Goal: Transaction & Acquisition: Purchase product/service

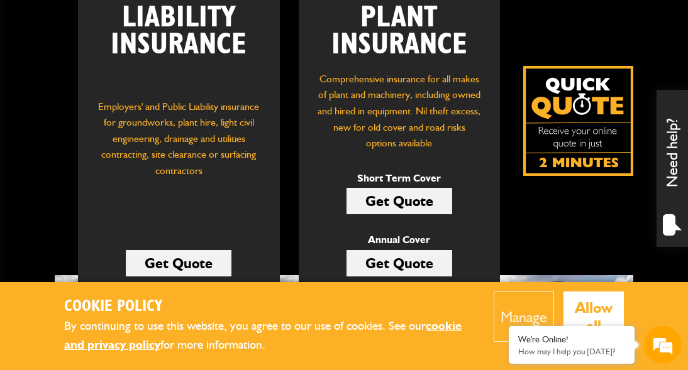
scroll to position [268, 0]
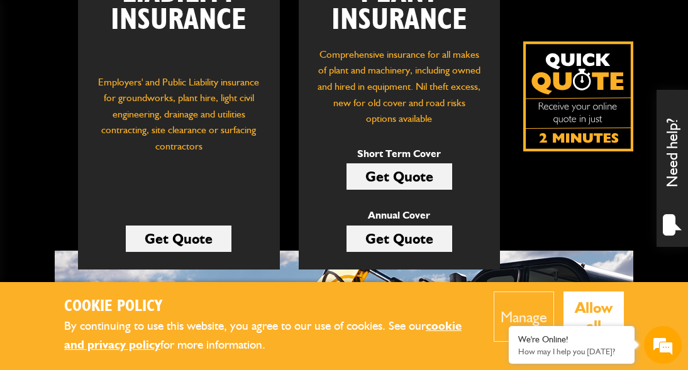
click at [404, 177] on link "Get Quote" at bounding box center [399, 176] width 106 height 26
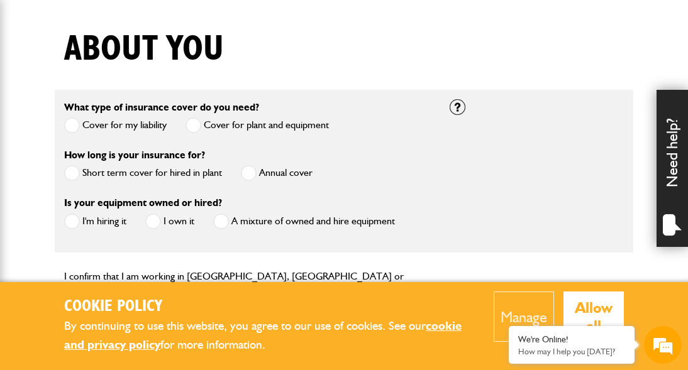
click at [72, 221] on span at bounding box center [72, 222] width 16 height 16
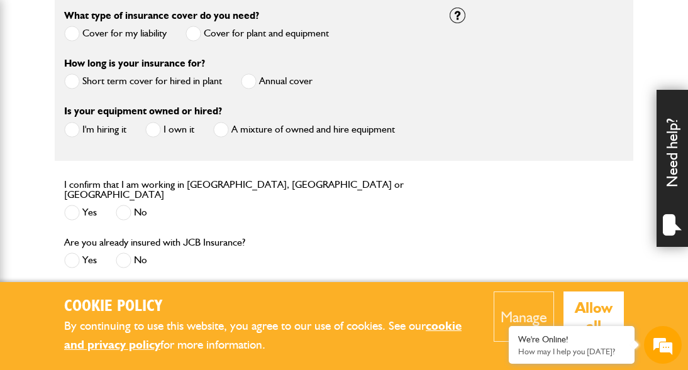
scroll to position [419, 0]
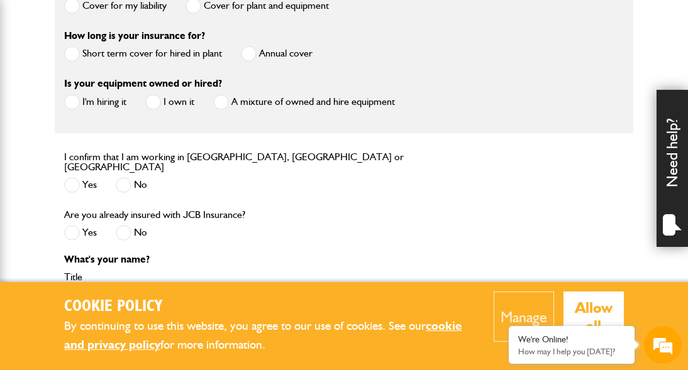
click at [75, 180] on span at bounding box center [72, 185] width 16 height 16
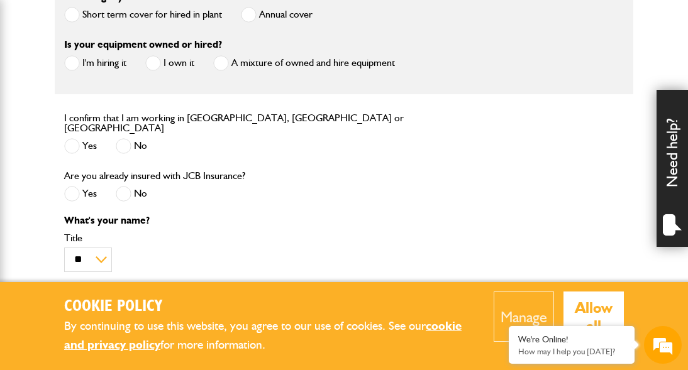
scroll to position [458, 0]
click at [126, 185] on span at bounding box center [124, 193] width 16 height 16
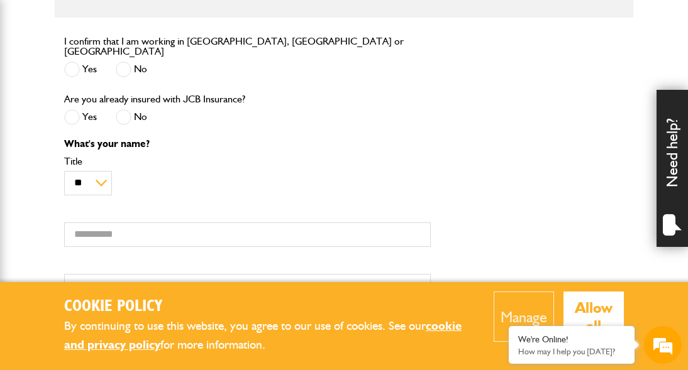
scroll to position [578, 0]
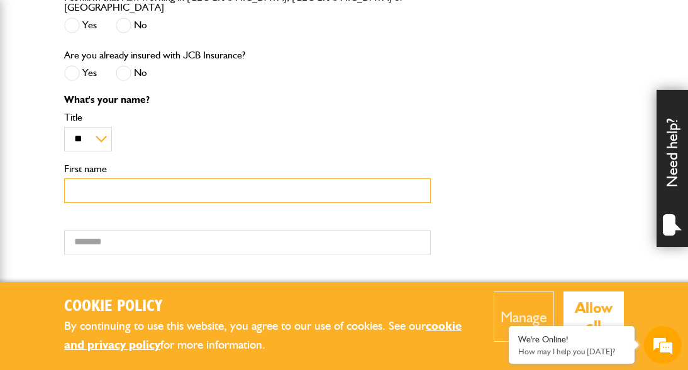
click at [204, 187] on input "First name" at bounding box center [247, 191] width 366 height 25
type input "******"
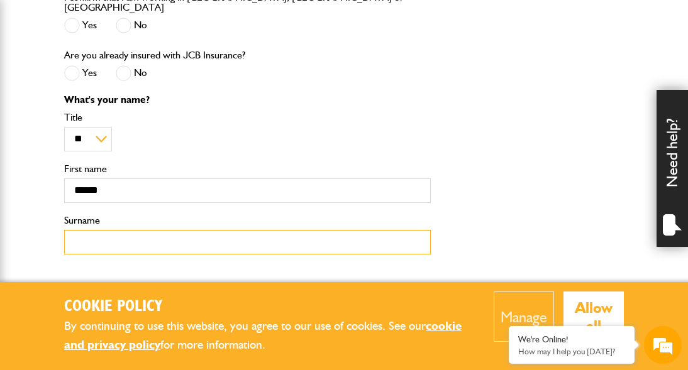
click at [106, 235] on input "Surname" at bounding box center [247, 242] width 366 height 25
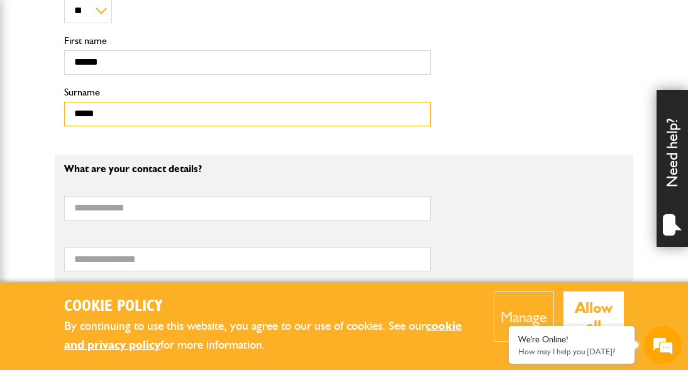
scroll to position [726, 0]
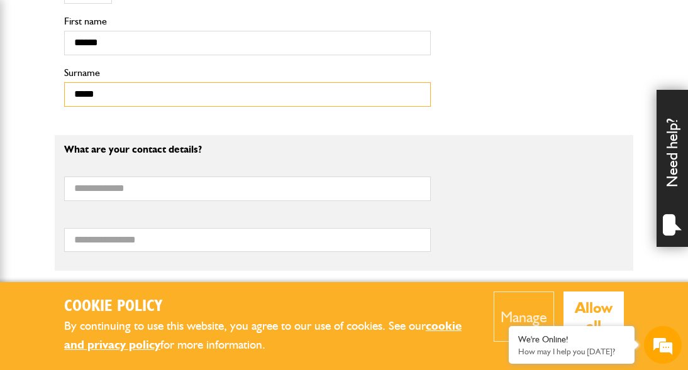
type input "*****"
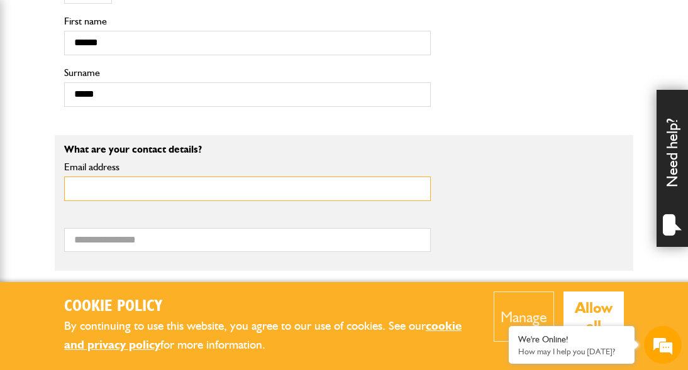
click at [113, 190] on input "Email address" at bounding box center [247, 189] width 366 height 25
type input "**********"
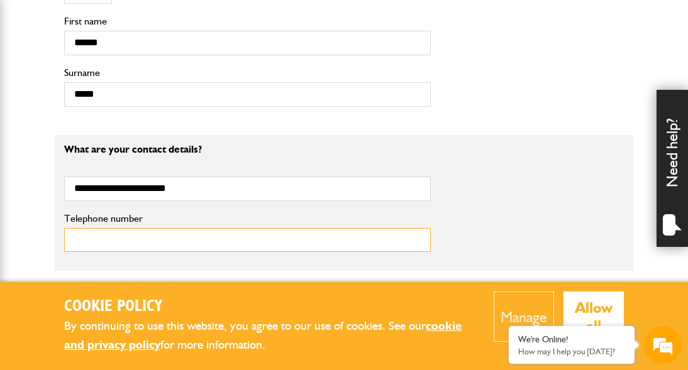
click at [135, 241] on input "Telephone number" at bounding box center [247, 240] width 366 height 25
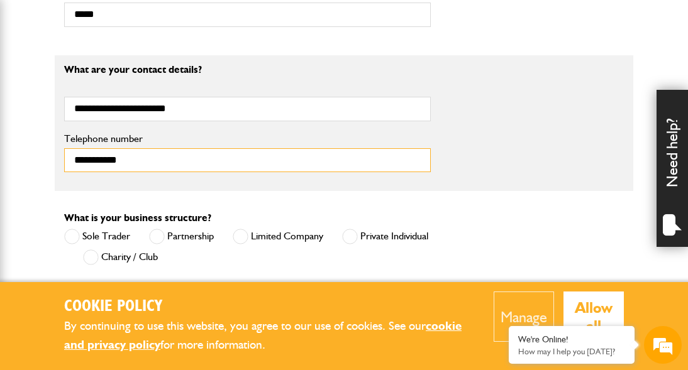
scroll to position [847, 0]
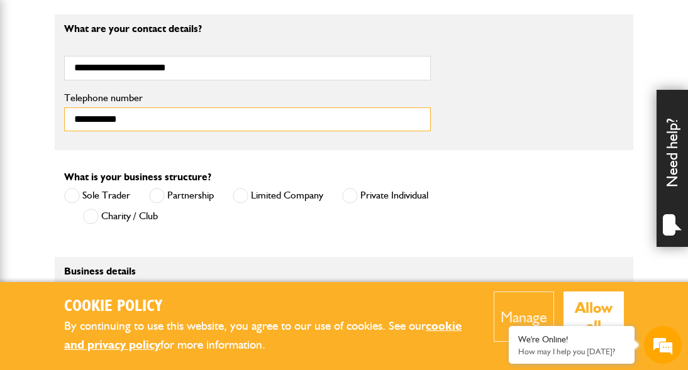
type input "**********"
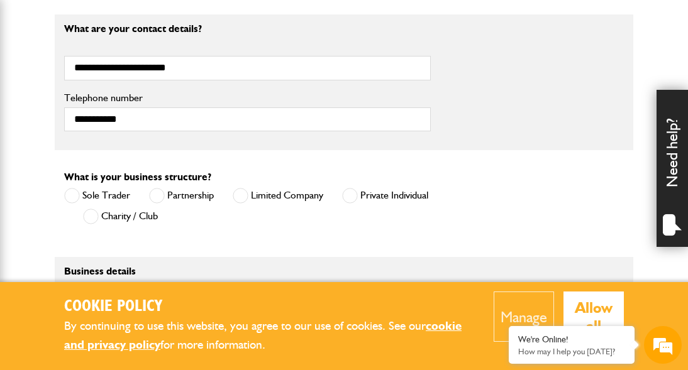
click at [198, 209] on div "Sole Trader Partnership Limited Company Private Individual Charity / Club" at bounding box center [247, 208] width 366 height 42
click at [243, 195] on span at bounding box center [241, 196] width 16 height 16
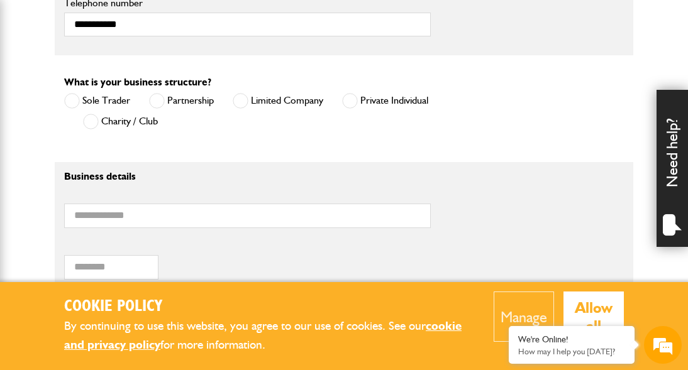
scroll to position [943, 0]
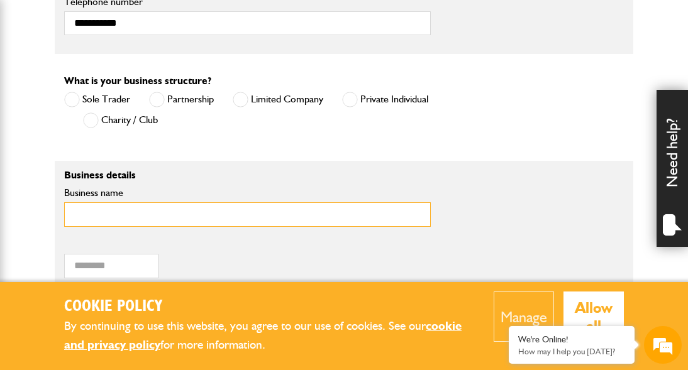
click at [241, 213] on input "Business name" at bounding box center [247, 214] width 366 height 25
type input "**********"
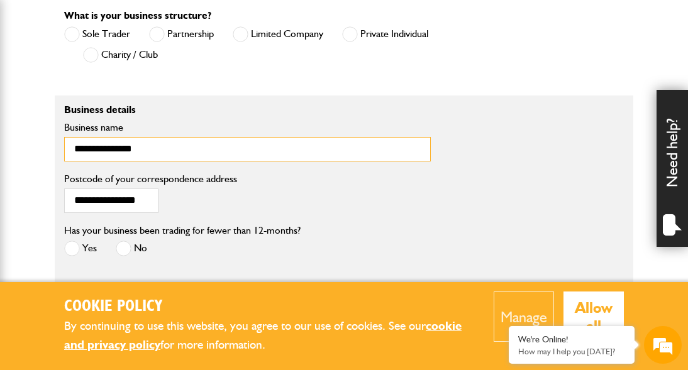
scroll to position [1057, 0]
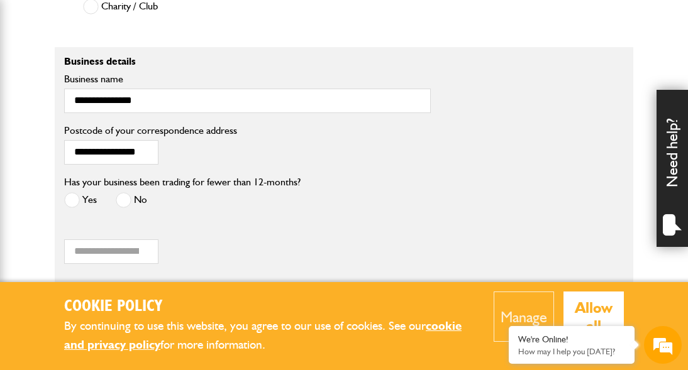
click at [125, 198] on span at bounding box center [124, 200] width 16 height 16
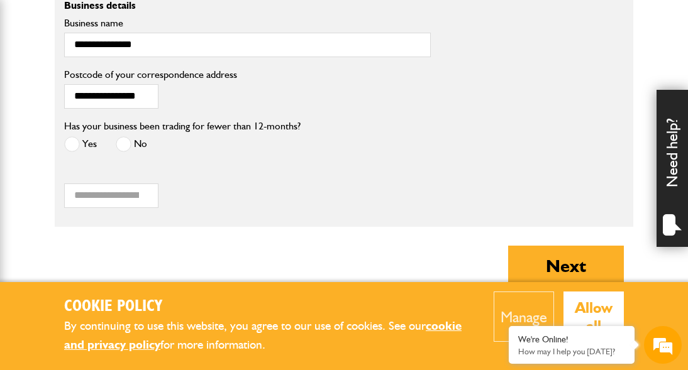
scroll to position [1131, 0]
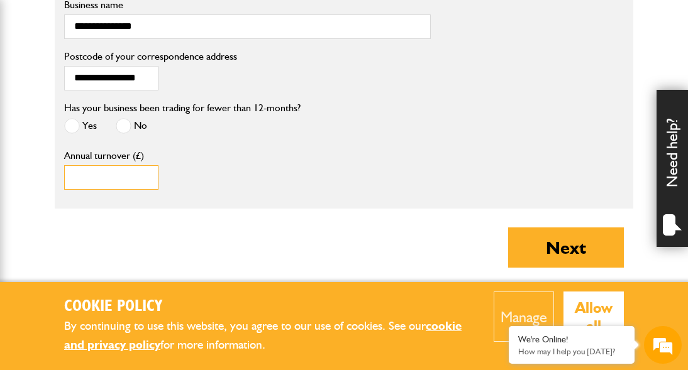
click at [122, 181] on input "Annual turnover (£)" at bounding box center [111, 177] width 94 height 25
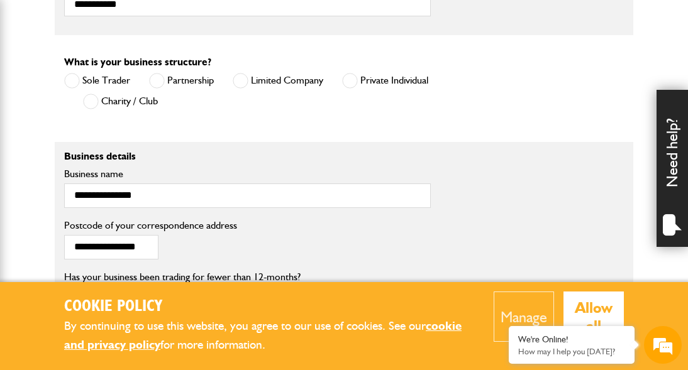
scroll to position [961, 0]
click at [350, 75] on span at bounding box center [350, 82] width 16 height 16
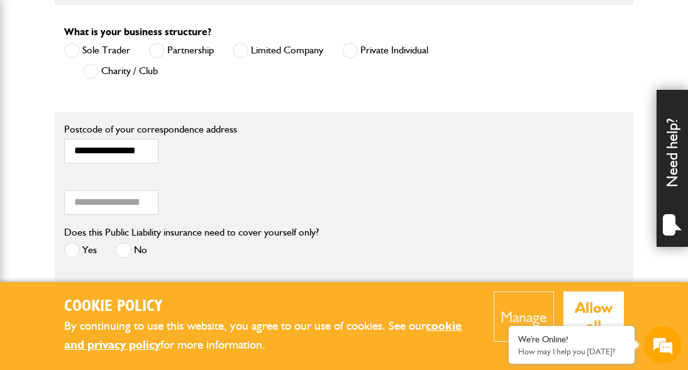
scroll to position [1022, 0]
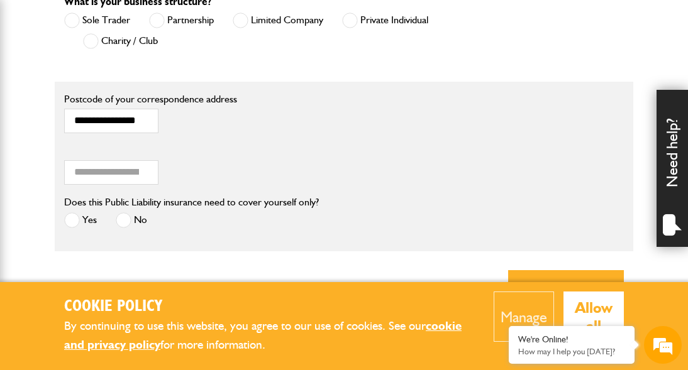
click at [127, 220] on span at bounding box center [124, 220] width 16 height 16
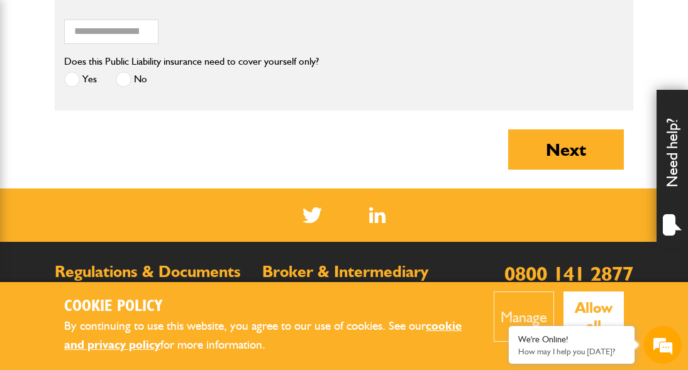
scroll to position [1170, 0]
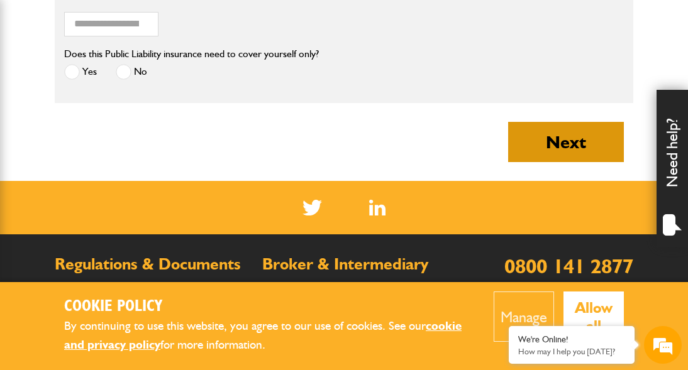
click at [537, 146] on button "Next" at bounding box center [566, 142] width 116 height 40
type input "**********"
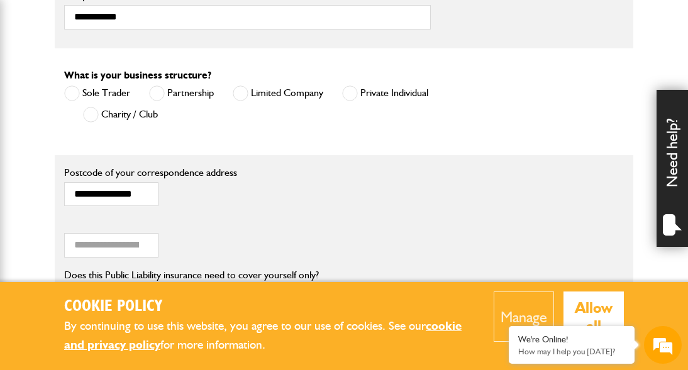
scroll to position [1035, 0]
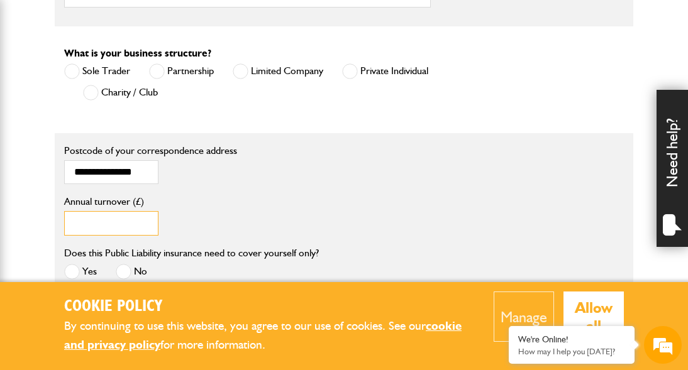
click at [82, 219] on input "*" at bounding box center [111, 223] width 94 height 25
type input "*"
click at [217, 200] on label "Annual turnover (£)" at bounding box center [247, 202] width 366 height 10
click at [158, 211] on input "*" at bounding box center [111, 223] width 94 height 25
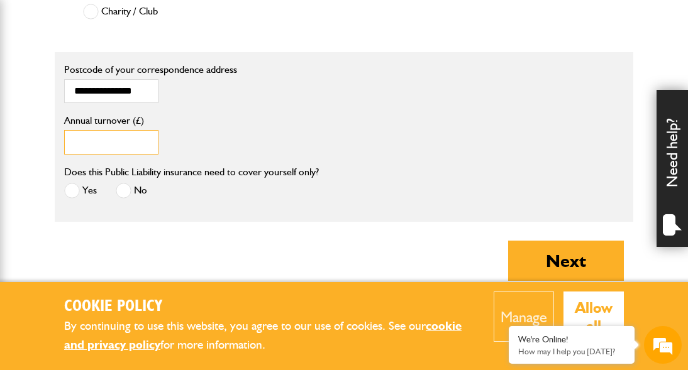
scroll to position [1119, 0]
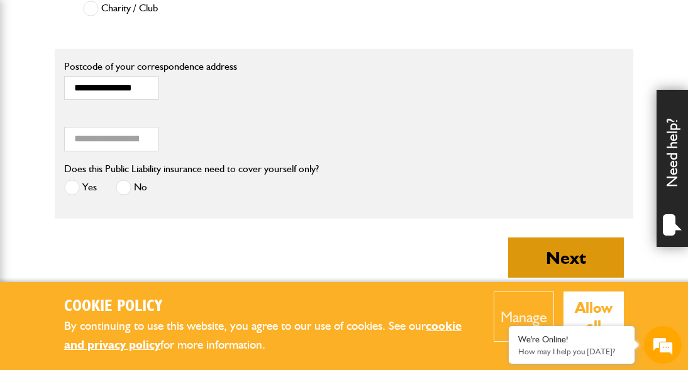
click at [553, 249] on button "Next" at bounding box center [566, 258] width 116 height 40
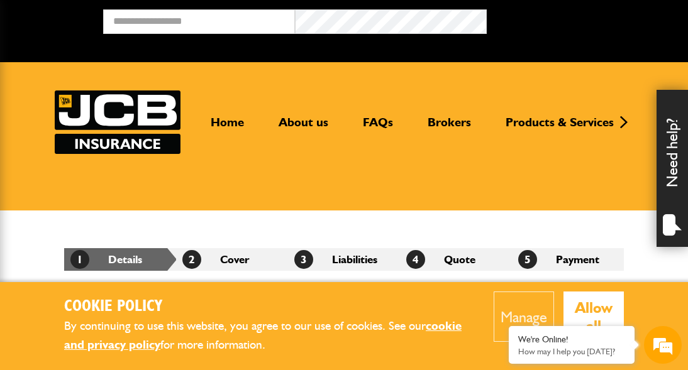
click at [511, 299] on button "Manage" at bounding box center [523, 317] width 60 height 50
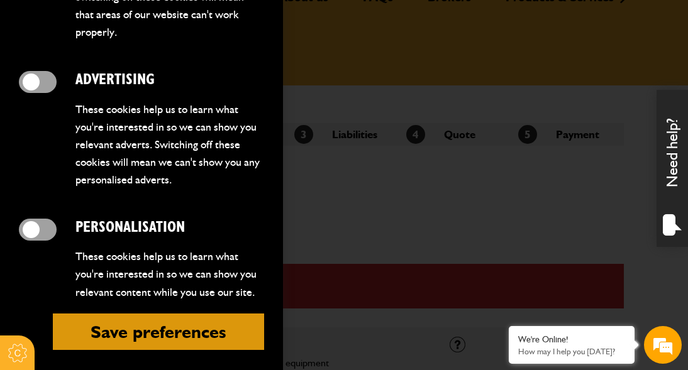
scroll to position [148, 0]
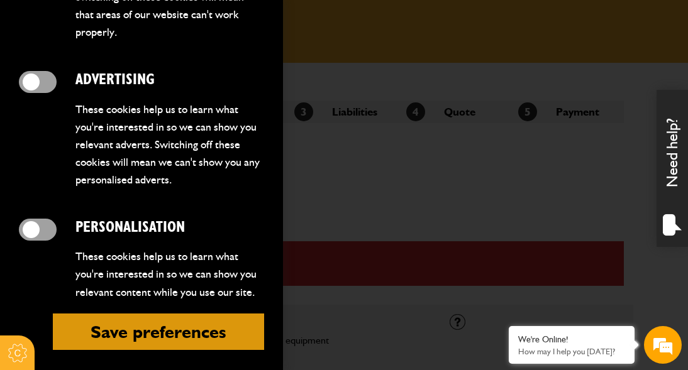
click at [183, 314] on button "Save preferences" at bounding box center [158, 332] width 211 height 36
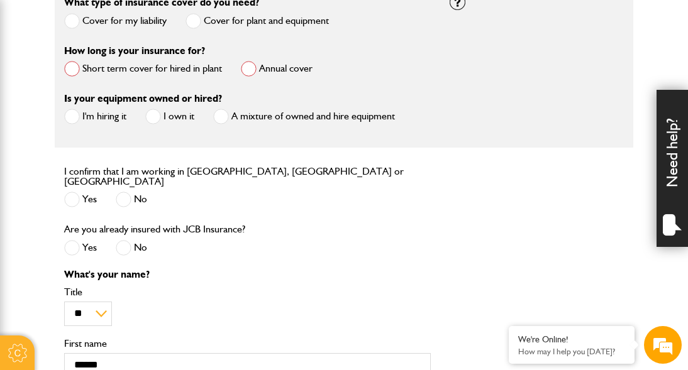
scroll to position [375, 0]
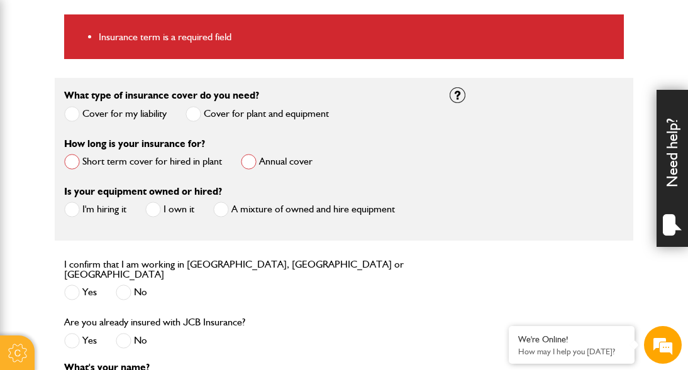
click at [70, 162] on span at bounding box center [72, 162] width 16 height 16
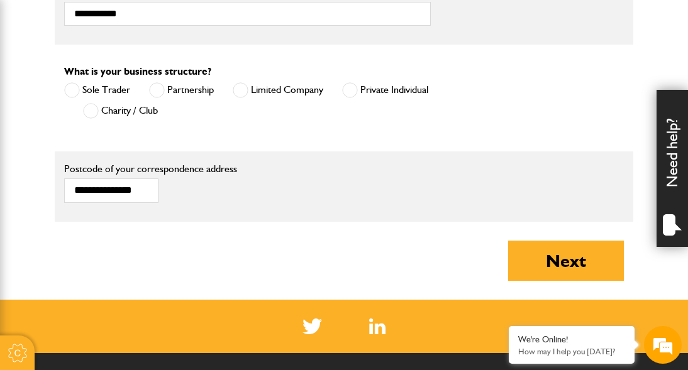
scroll to position [938, 0]
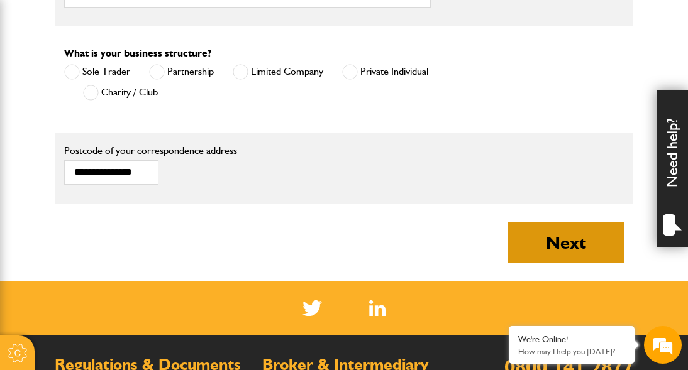
click at [582, 233] on button "Next" at bounding box center [566, 242] width 116 height 40
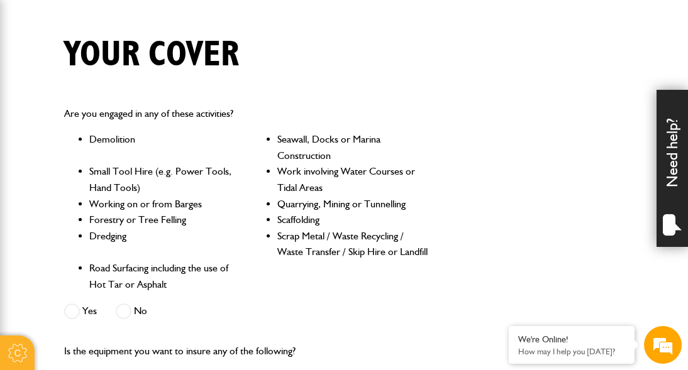
click at [74, 308] on span at bounding box center [72, 312] width 16 height 16
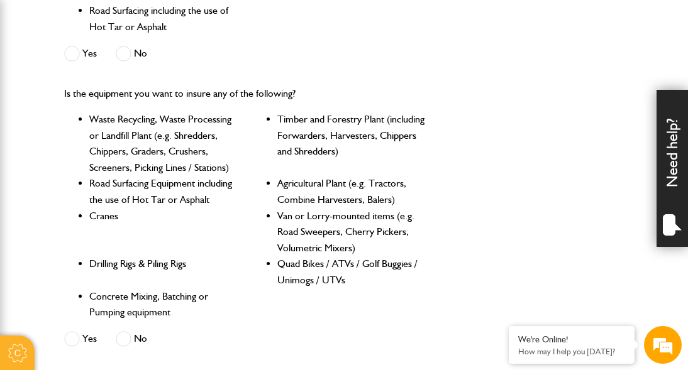
scroll to position [558, 0]
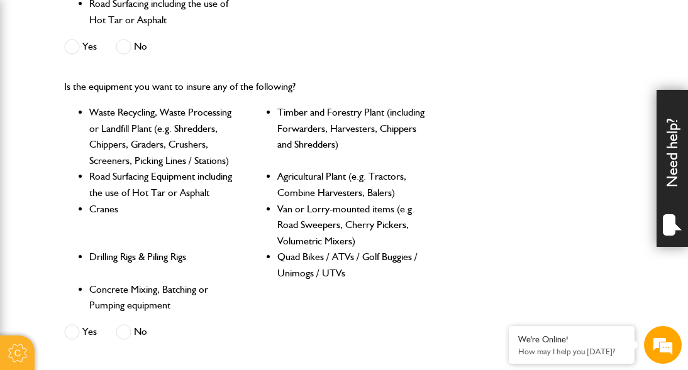
click at [128, 334] on span at bounding box center [124, 332] width 16 height 16
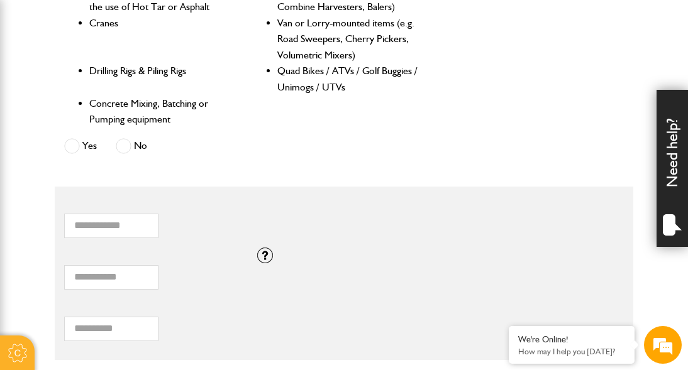
scroll to position [772, 0]
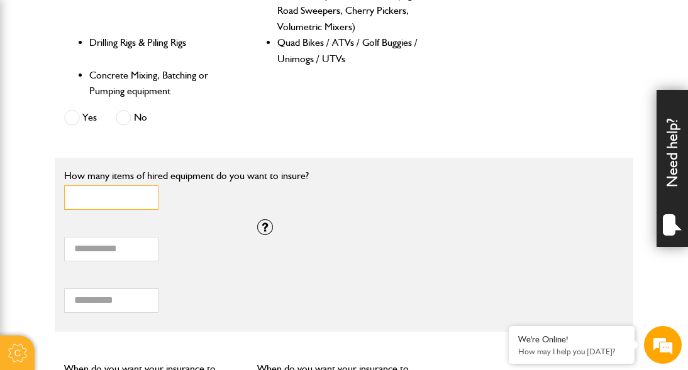
drag, startPoint x: 86, startPoint y: 195, endPoint x: 70, endPoint y: 194, distance: 15.8
click at [70, 194] on input "*" at bounding box center [111, 197] width 94 height 25
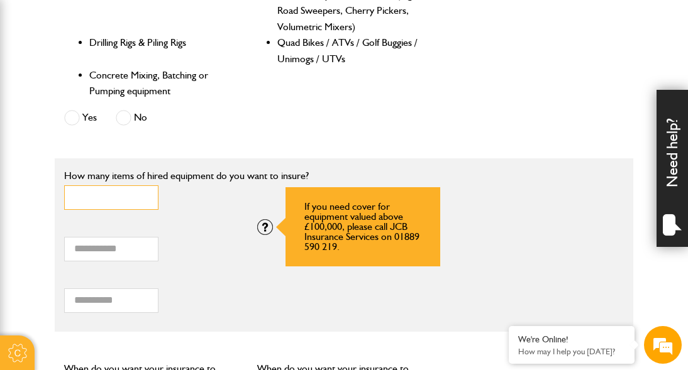
type input "*"
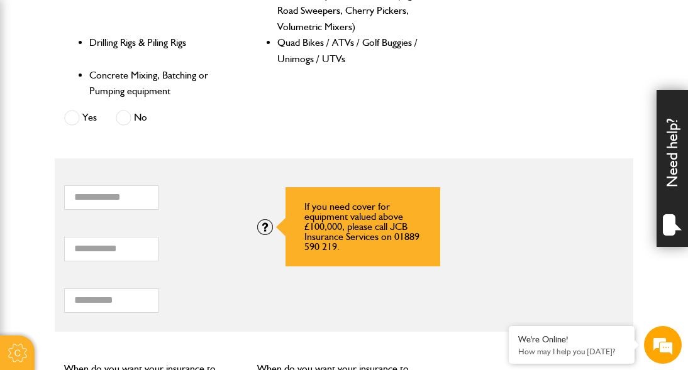
click at [263, 228] on div at bounding box center [265, 227] width 16 height 16
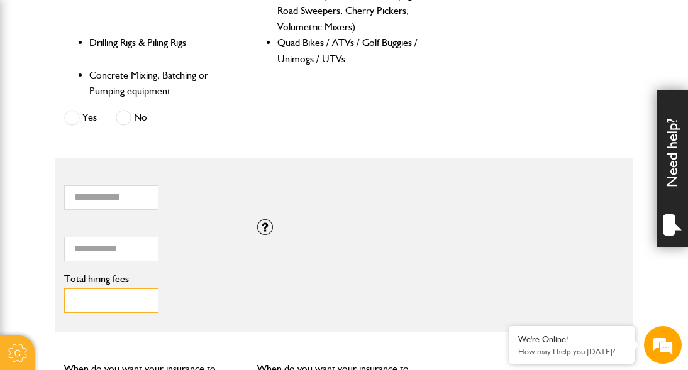
click at [119, 303] on input "Total hiring fees" at bounding box center [111, 300] width 94 height 25
click at [200, 298] on div "*** Total hiring fees Please enter a minimum value of 25 for total hiring fees." at bounding box center [160, 293] width 192 height 39
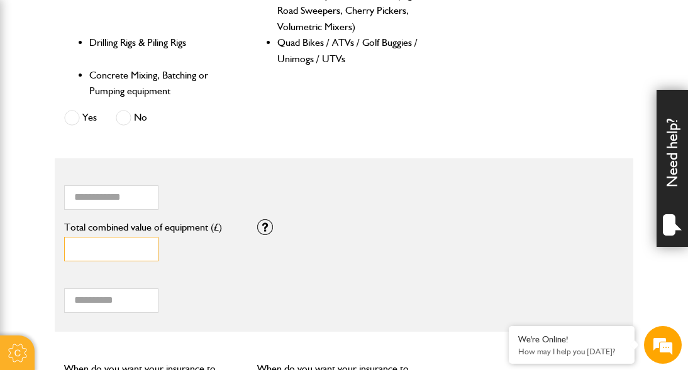
click at [117, 254] on input "*" at bounding box center [111, 249] width 94 height 25
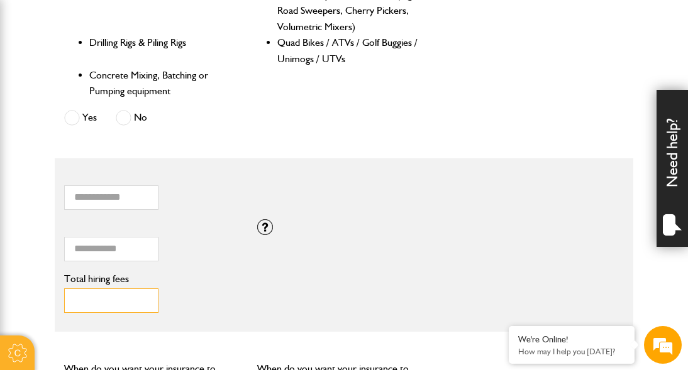
drag, startPoint x: 102, startPoint y: 303, endPoint x: 70, endPoint y: 303, distance: 32.7
click at [70, 303] on input "***" at bounding box center [111, 300] width 94 height 25
type input "***"
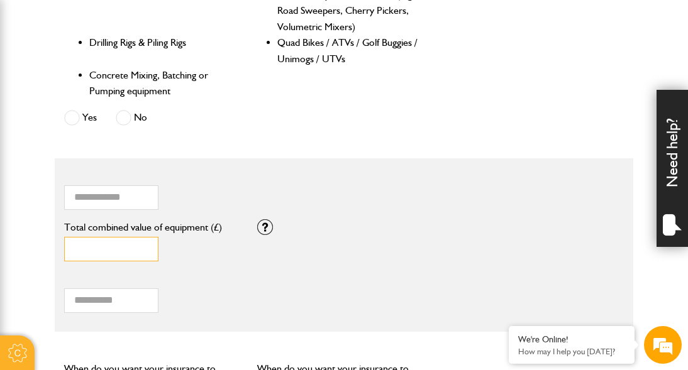
click at [93, 255] on input "*" at bounding box center [111, 249] width 94 height 25
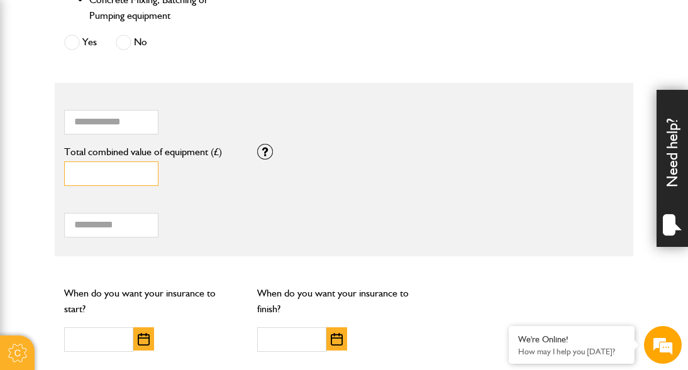
scroll to position [845, 0]
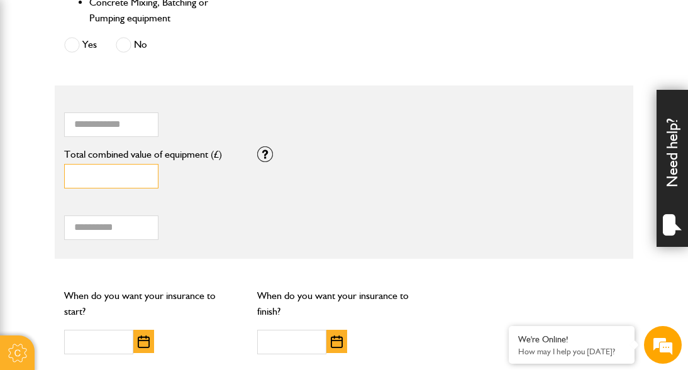
drag, startPoint x: 98, startPoint y: 177, endPoint x: 70, endPoint y: 175, distance: 28.3
click at [70, 175] on input "*" at bounding box center [111, 176] width 94 height 25
type input "*****"
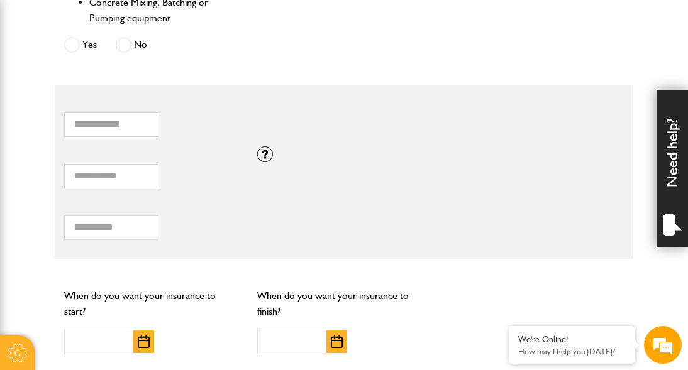
click at [191, 207] on label "Total hiring fees" at bounding box center [160, 206] width 192 height 10
click at [158, 216] on input "***" at bounding box center [111, 228] width 94 height 25
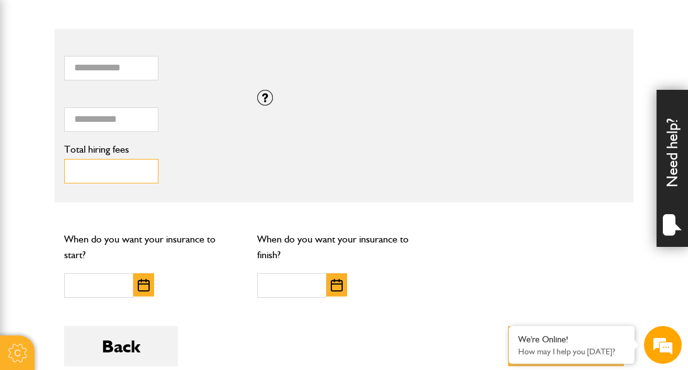
scroll to position [925, 0]
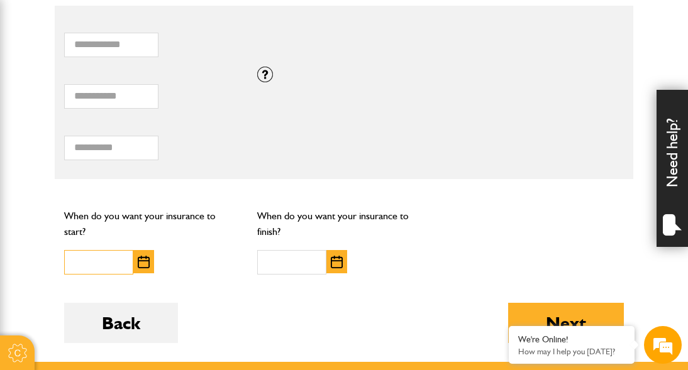
click at [108, 261] on input "text" at bounding box center [98, 262] width 69 height 25
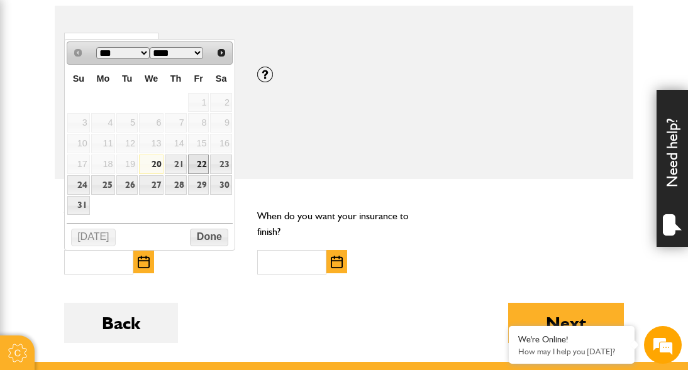
click at [200, 162] on link "22" at bounding box center [198, 164] width 21 height 19
type input "**********"
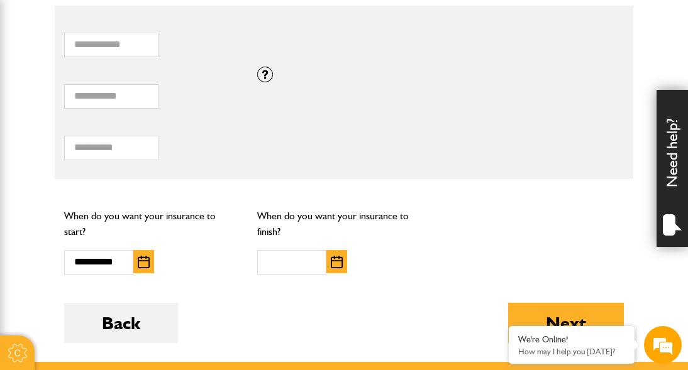
click at [338, 263] on img "button" at bounding box center [337, 262] width 12 height 13
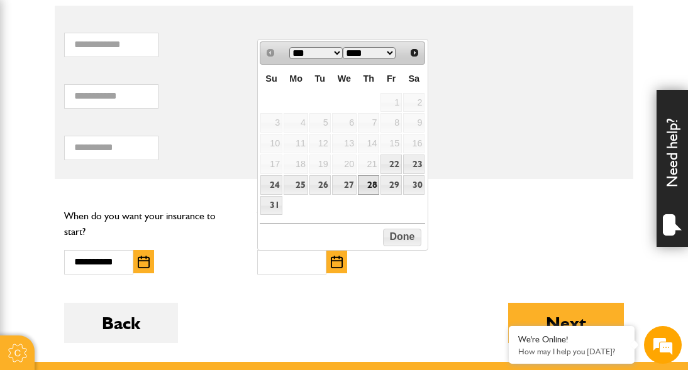
click at [378, 184] on link "28" at bounding box center [368, 184] width 21 height 19
type input "**********"
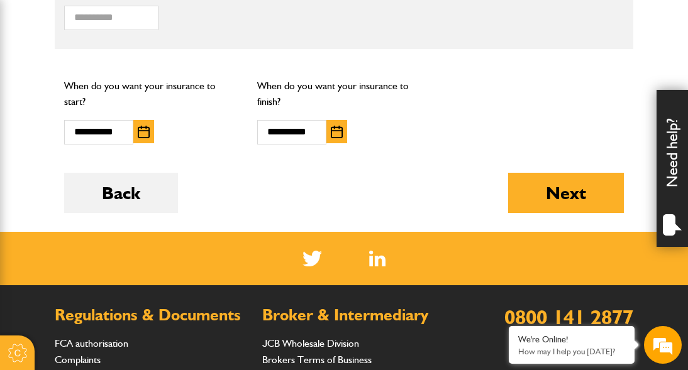
scroll to position [1060, 0]
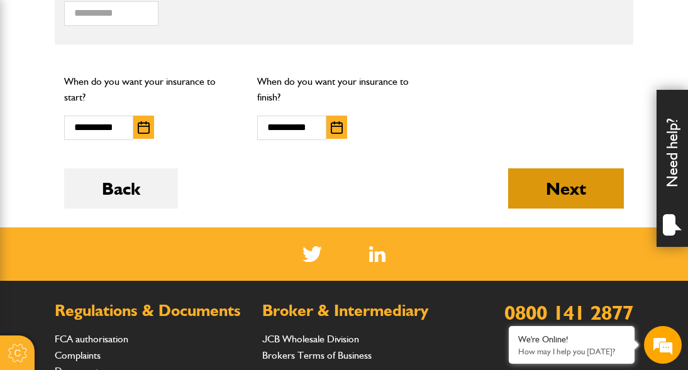
click at [571, 200] on button "Next" at bounding box center [566, 188] width 116 height 40
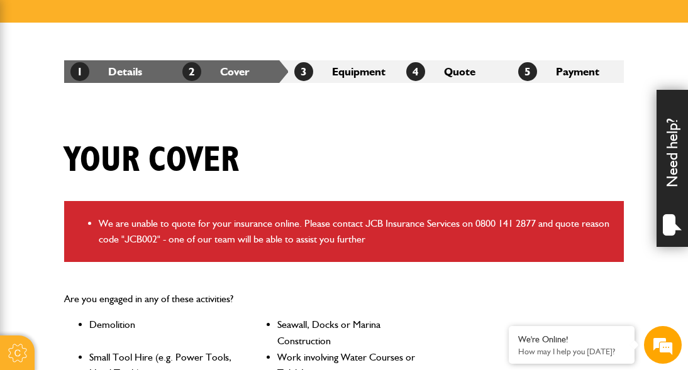
scroll to position [186, 0]
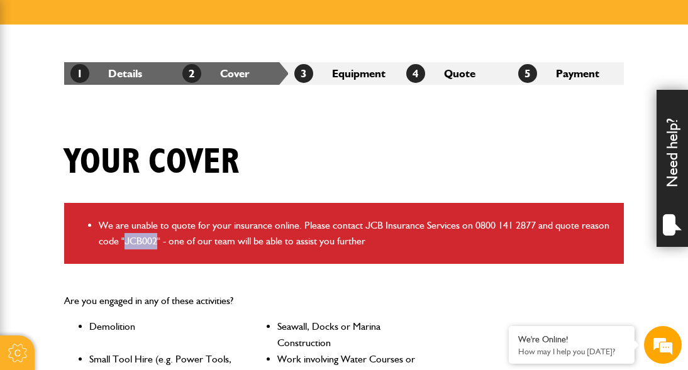
drag, startPoint x: 157, startPoint y: 243, endPoint x: 126, endPoint y: 243, distance: 30.8
click at [126, 243] on li "We are unable to quote for your insurance online. Please contact JCB Insurance …" at bounding box center [356, 233] width 515 height 32
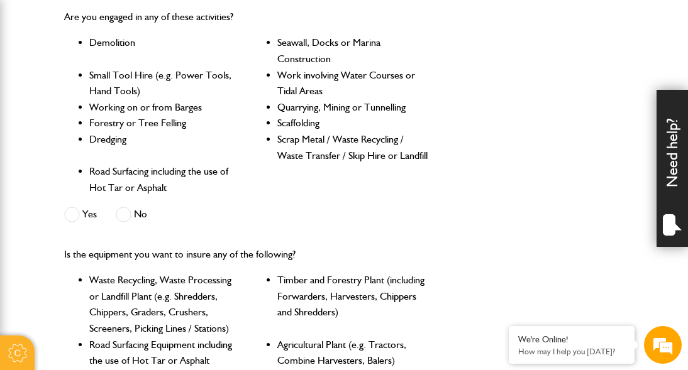
scroll to position [468, 0]
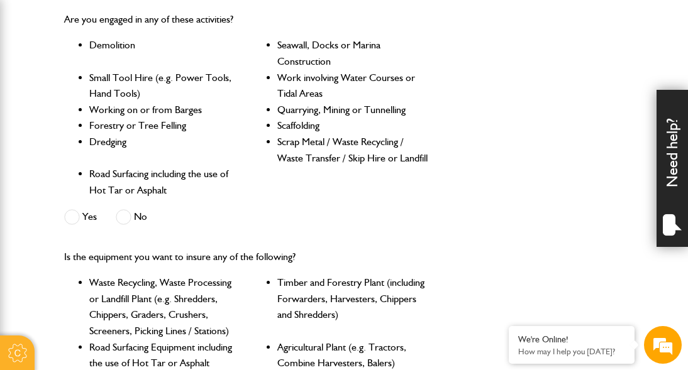
click at [122, 219] on span at bounding box center [124, 217] width 16 height 16
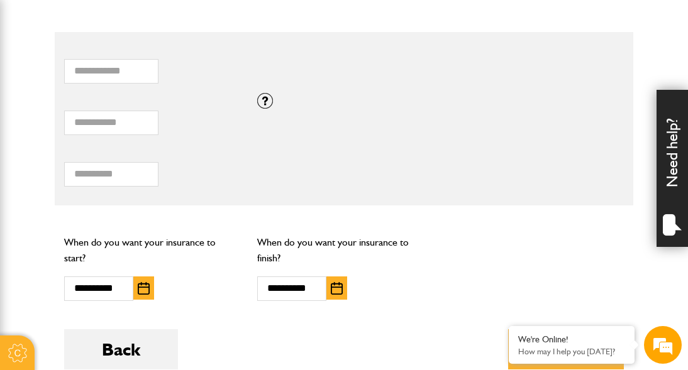
scroll to position [1019, 0]
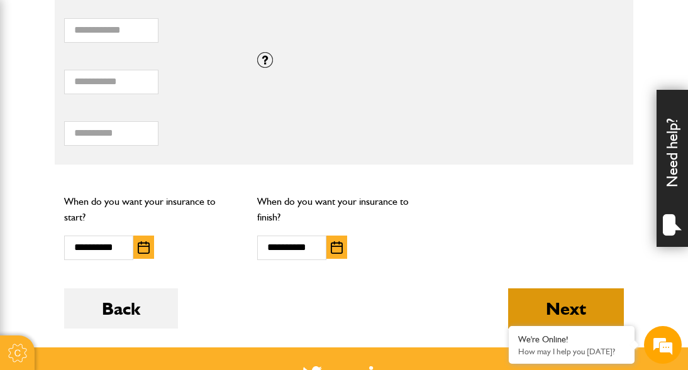
click at [543, 305] on button "Next" at bounding box center [566, 308] width 116 height 40
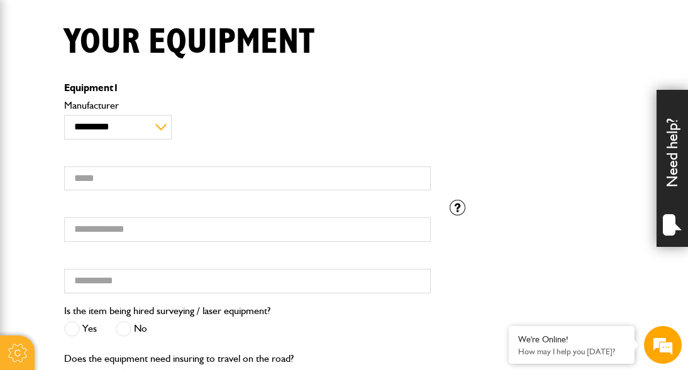
scroll to position [305, 0]
